Goal: Task Accomplishment & Management: Complete application form

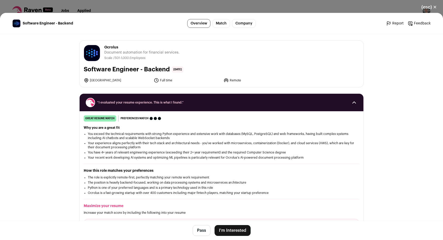
click at [235, 231] on button "I'm Interested" at bounding box center [233, 230] width 36 height 11
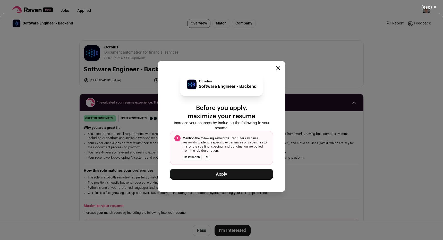
click at [229, 174] on button "Apply" at bounding box center [221, 174] width 103 height 11
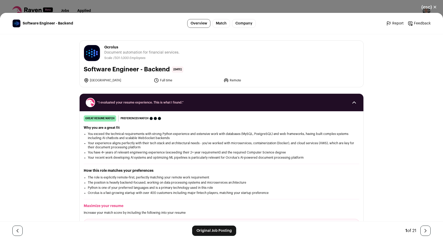
click at [108, 6] on div "(esc) ✕ Software Engineer - Backend Overview Match Company Report Feedback Repo…" at bounding box center [221, 120] width 443 height 240
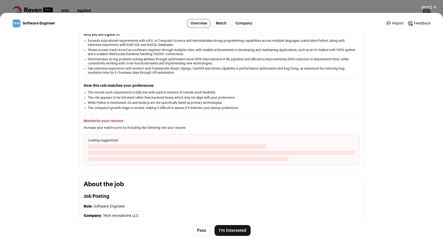
scroll to position [128, 0]
